Goal: Transaction & Acquisition: Purchase product/service

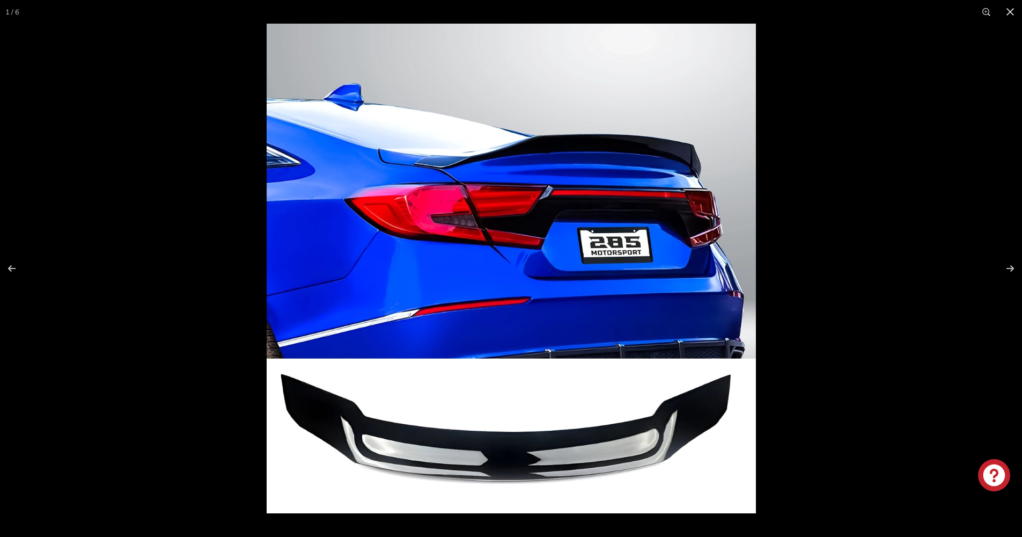
scroll to position [67, 0]
click at [1008, 270] on button at bounding box center [1004, 268] width 38 height 54
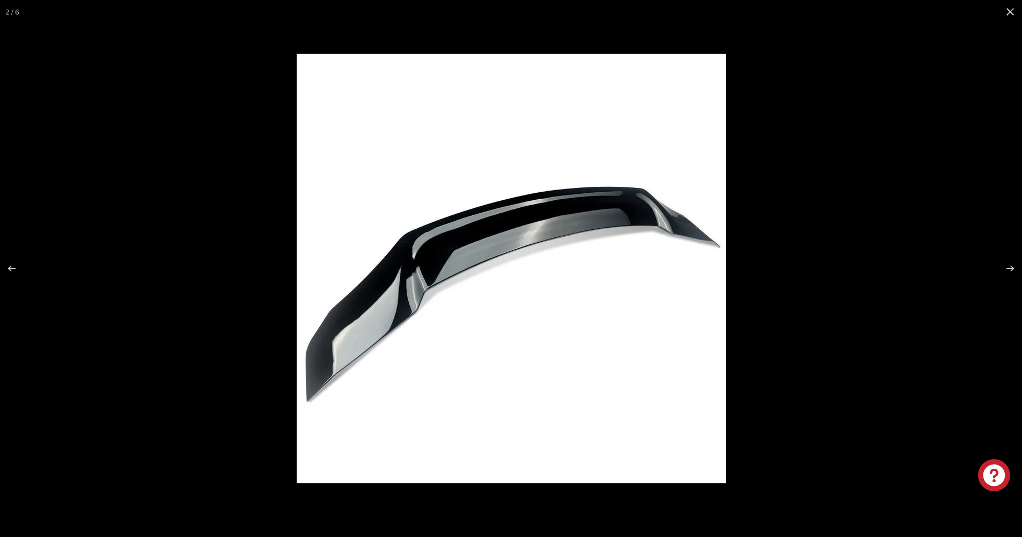
click at [1008, 270] on button at bounding box center [1004, 268] width 38 height 54
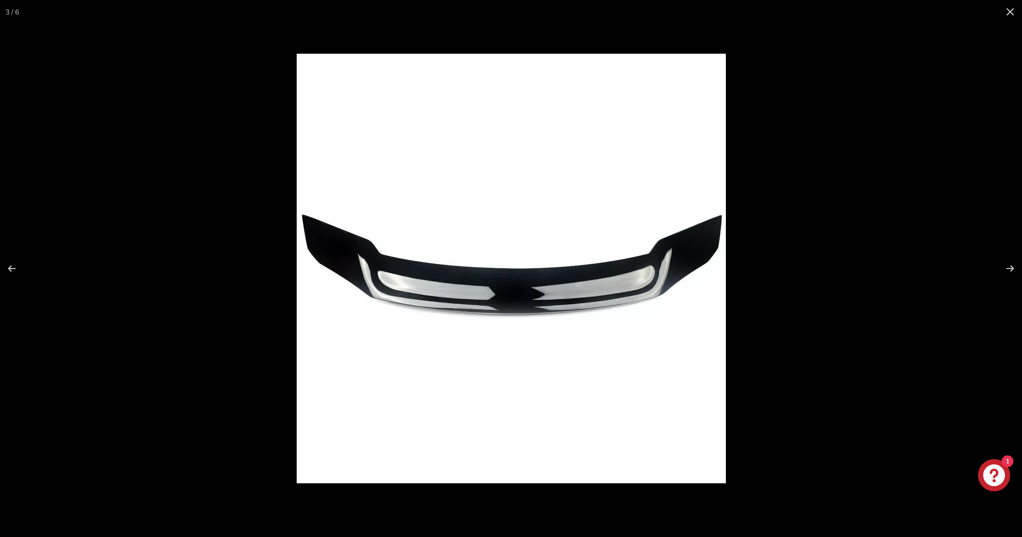
click at [1008, 270] on button at bounding box center [1004, 268] width 38 height 54
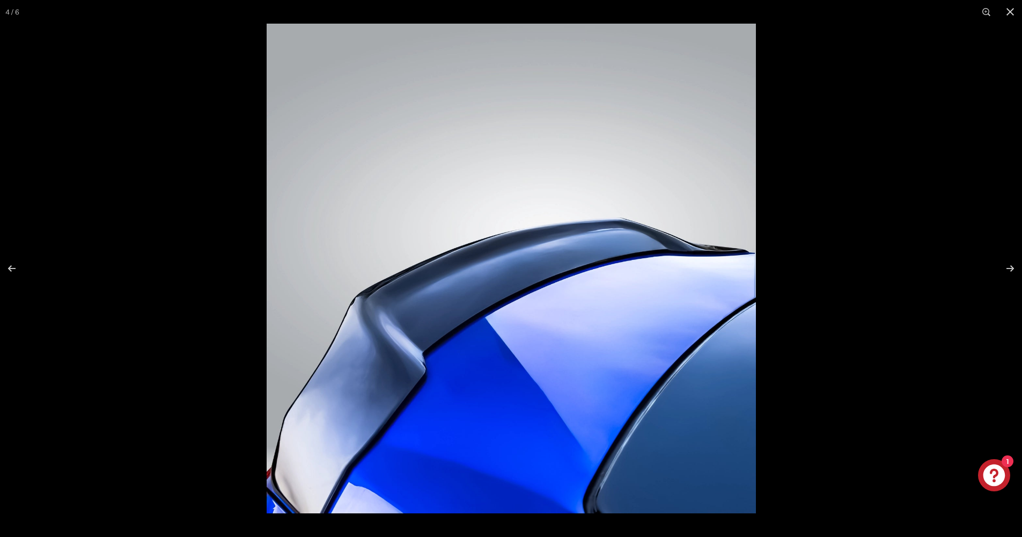
click at [1008, 270] on button at bounding box center [1004, 268] width 38 height 54
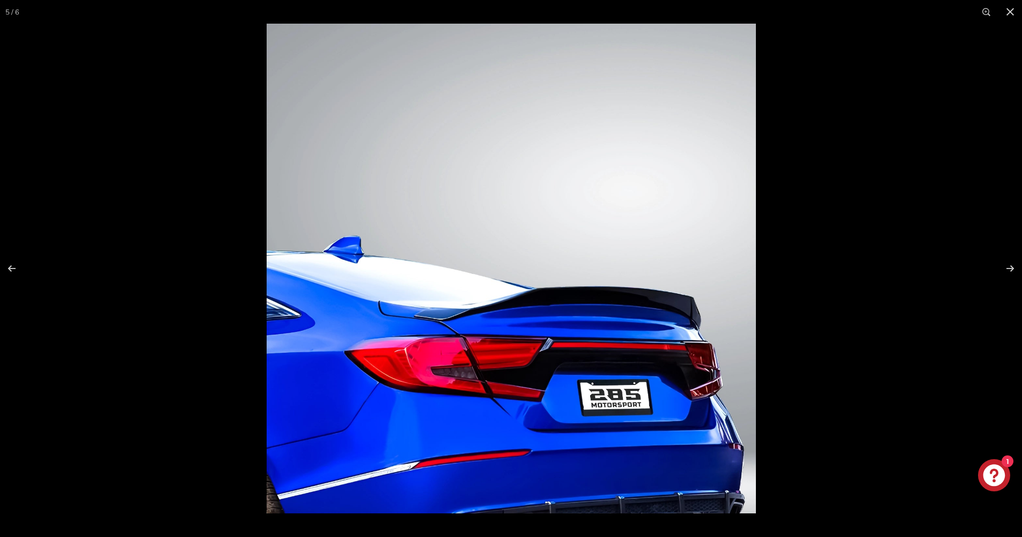
click at [1008, 270] on button at bounding box center [1004, 268] width 38 height 54
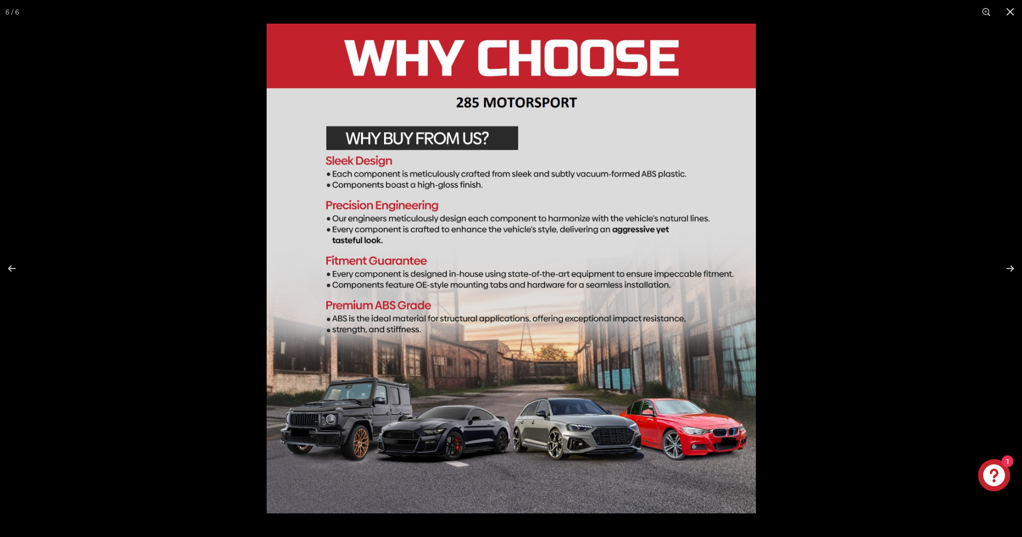
click at [1008, 270] on button at bounding box center [1004, 268] width 38 height 54
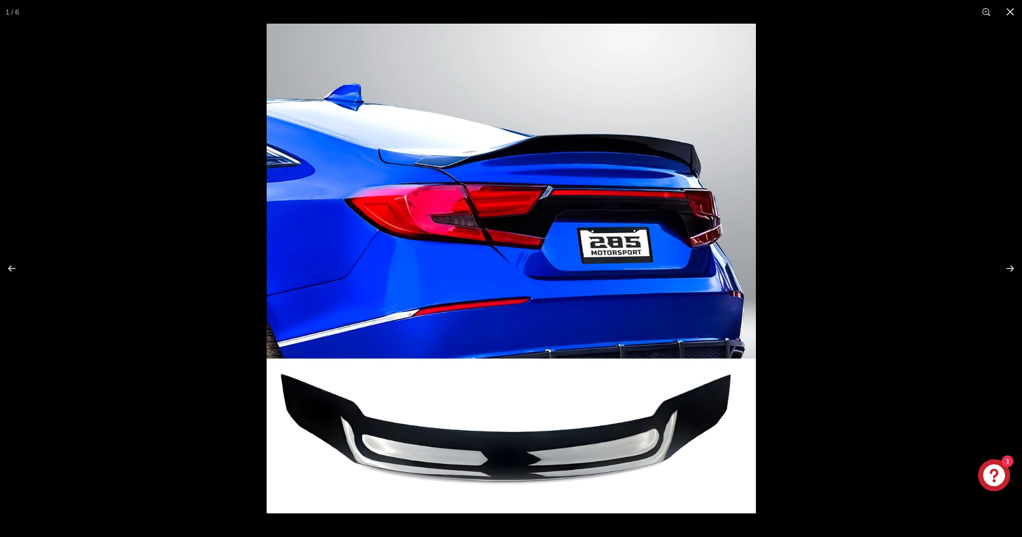
click at [1008, 270] on button at bounding box center [1004, 268] width 38 height 54
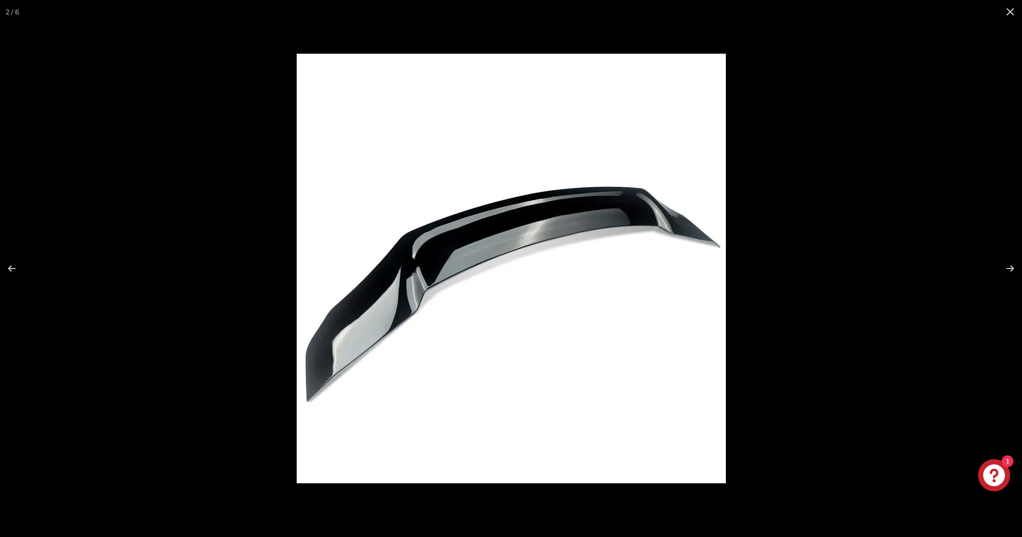
click at [1008, 270] on button at bounding box center [1004, 268] width 38 height 54
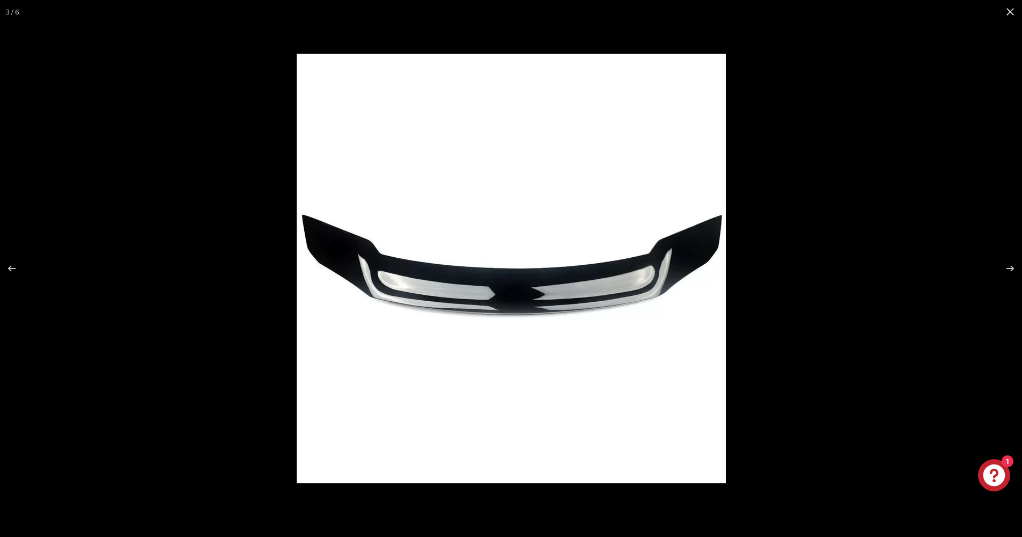
click at [1008, 270] on button at bounding box center [1004, 268] width 38 height 54
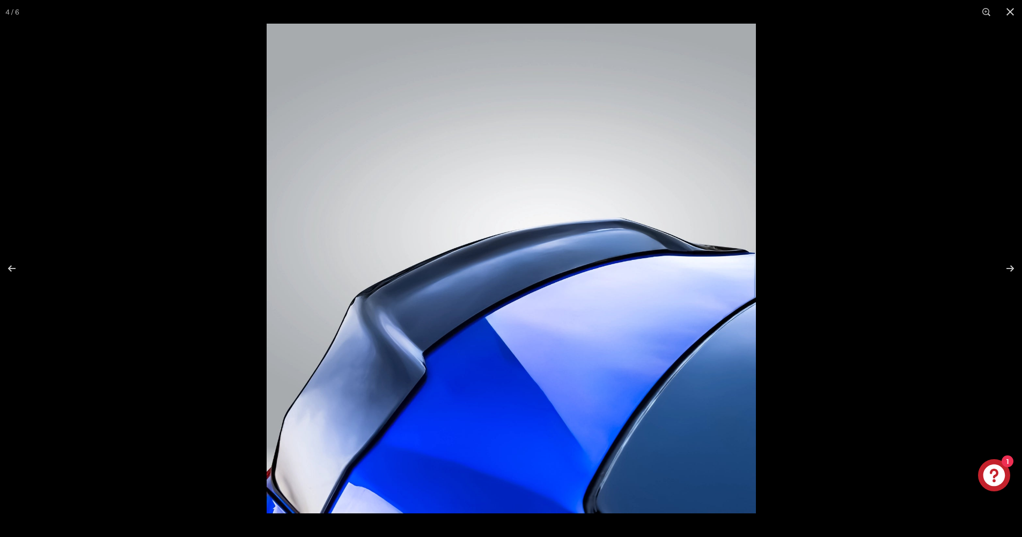
click at [1008, 270] on button at bounding box center [1004, 268] width 38 height 54
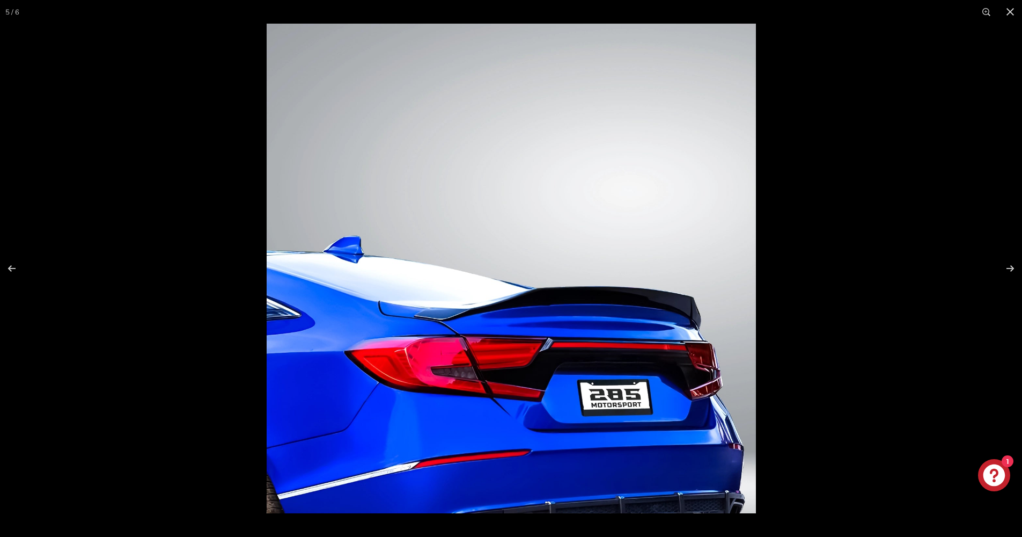
click at [1008, 270] on button at bounding box center [1004, 268] width 38 height 54
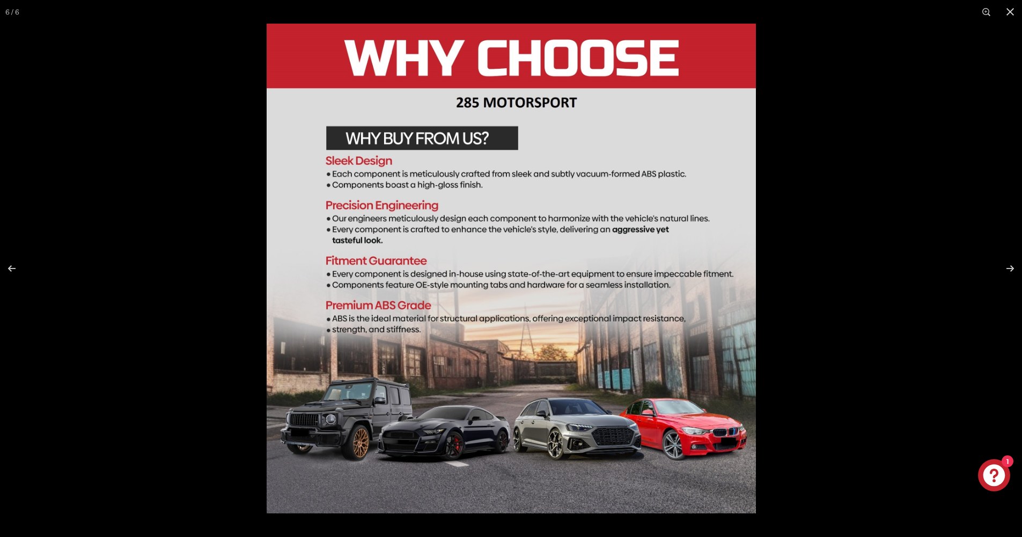
click at [1008, 270] on button at bounding box center [1004, 268] width 38 height 54
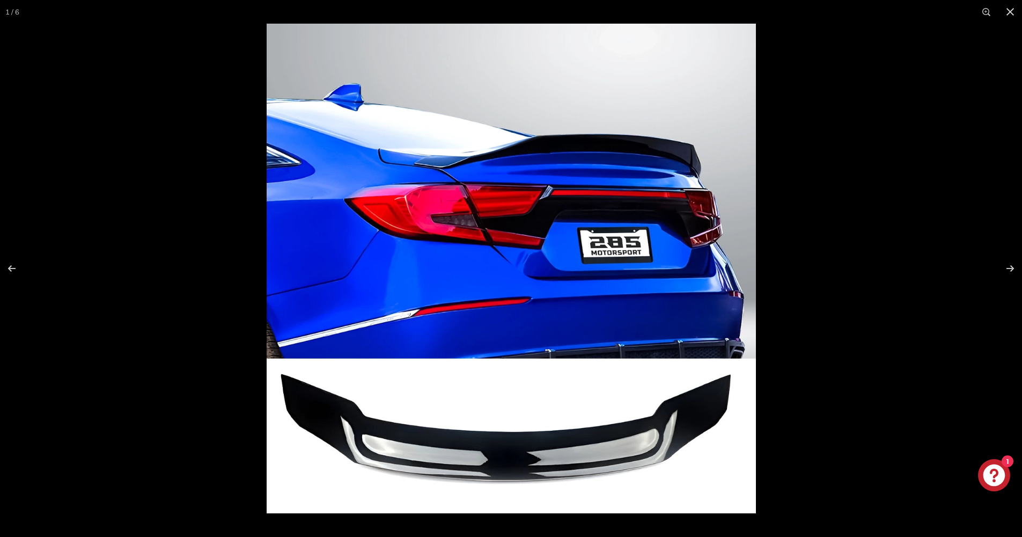
click at [1008, 270] on button at bounding box center [1004, 268] width 38 height 54
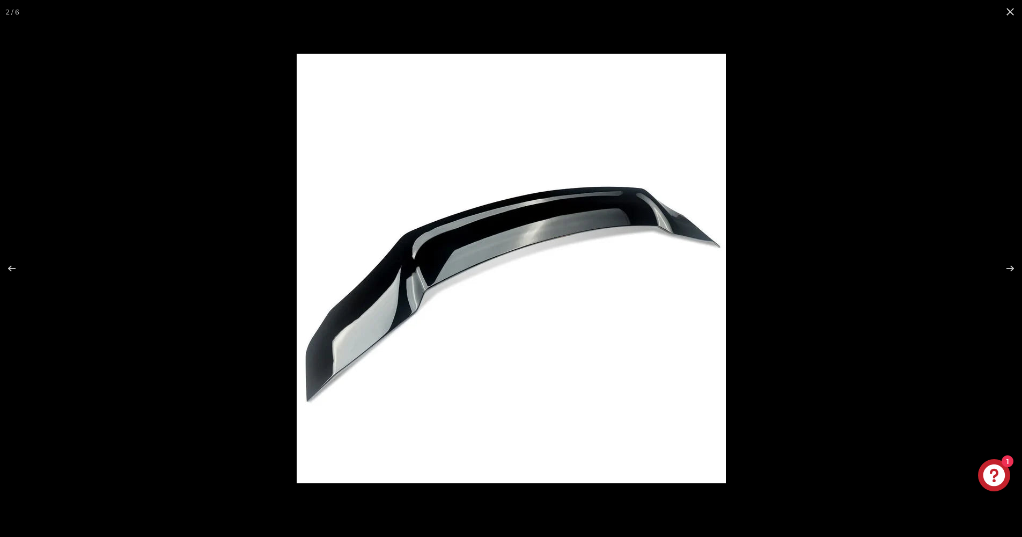
click at [1008, 270] on button at bounding box center [1004, 268] width 38 height 54
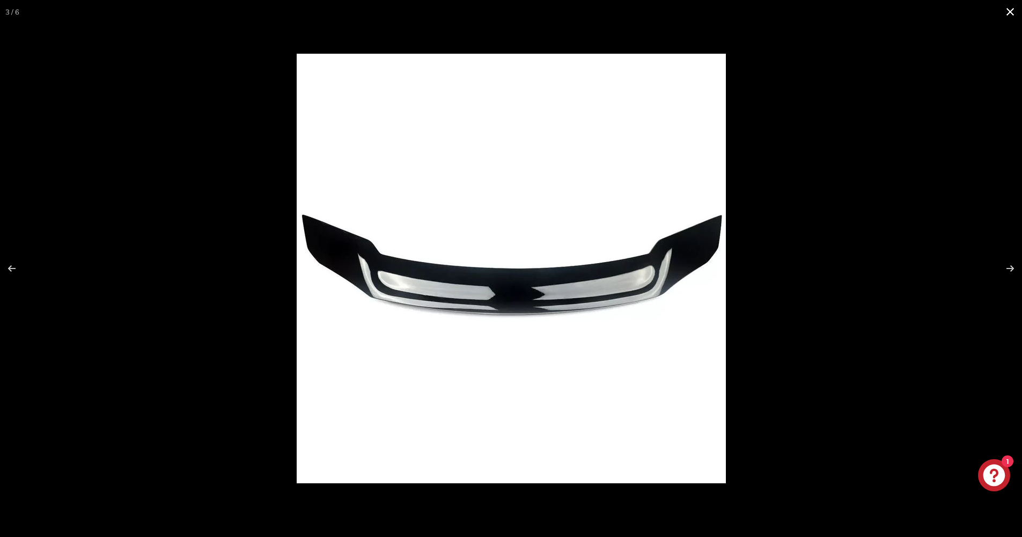
click at [1006, 16] on button at bounding box center [1011, 12] width 24 height 24
